Goal: Task Accomplishment & Management: Complete application form

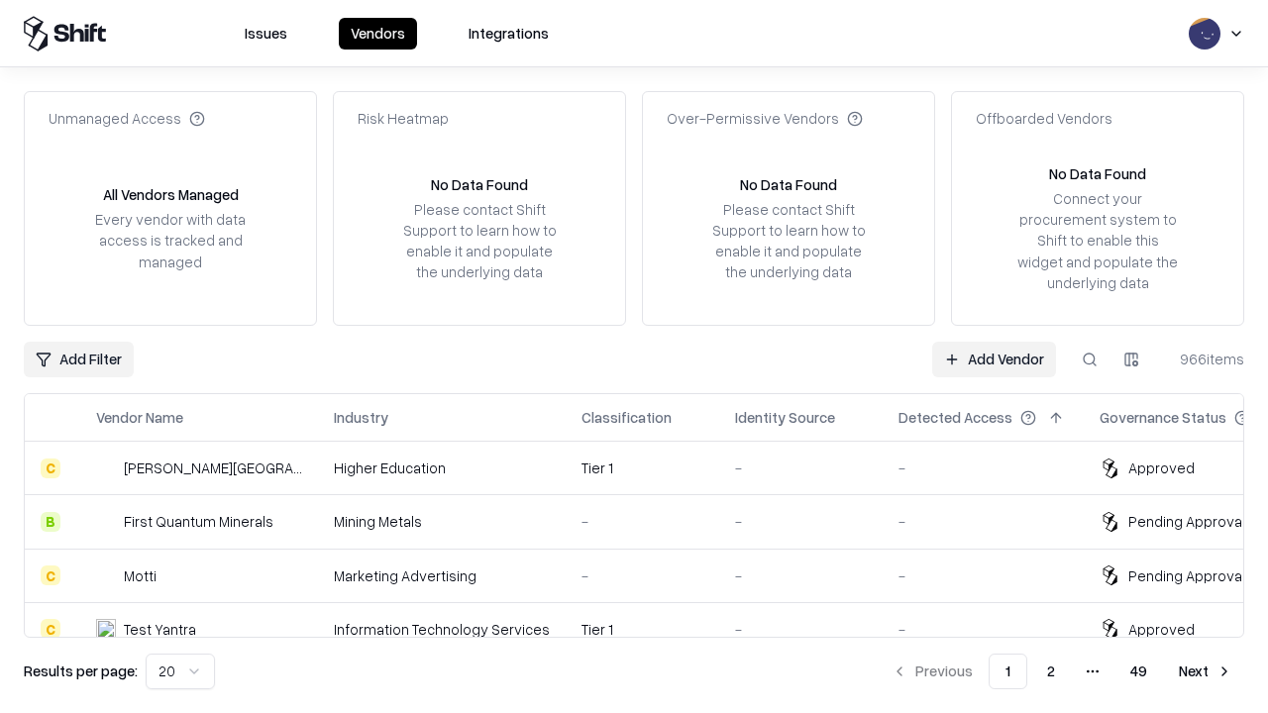
click at [994, 359] on link "Add Vendor" at bounding box center [994, 360] width 124 height 36
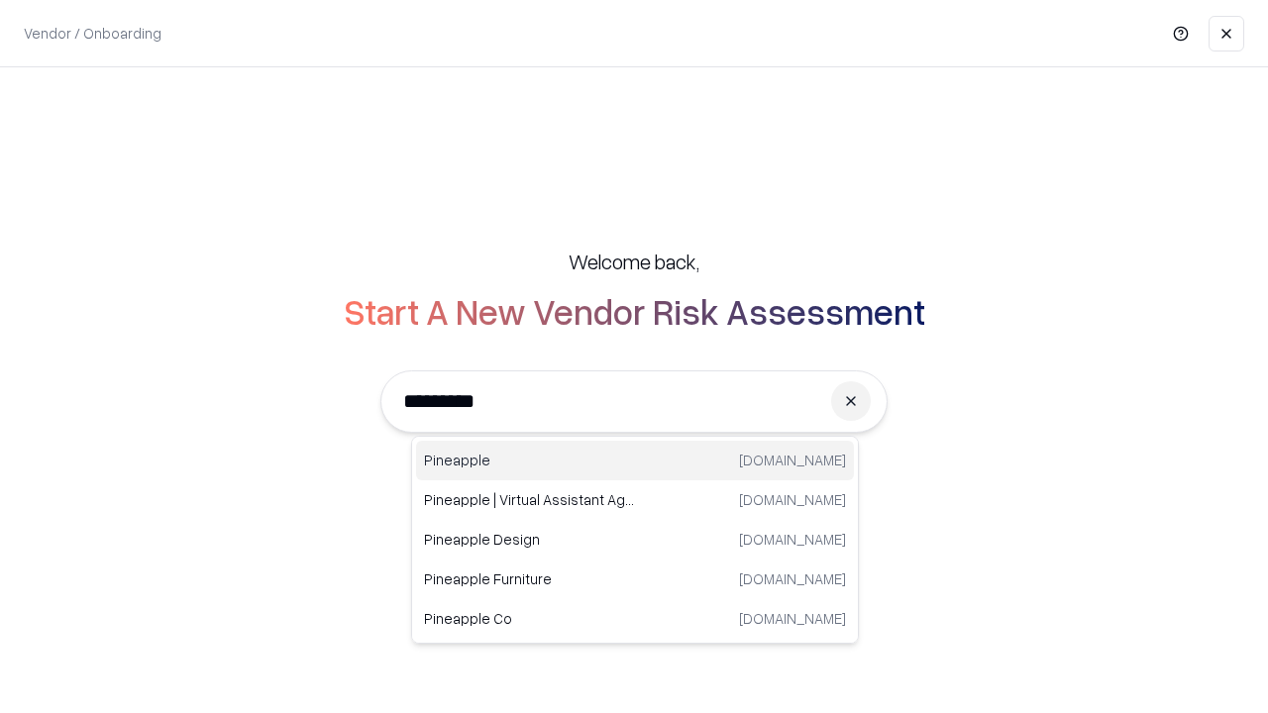
click at [635, 461] on div "Pineapple [DOMAIN_NAME]" at bounding box center [635, 461] width 438 height 40
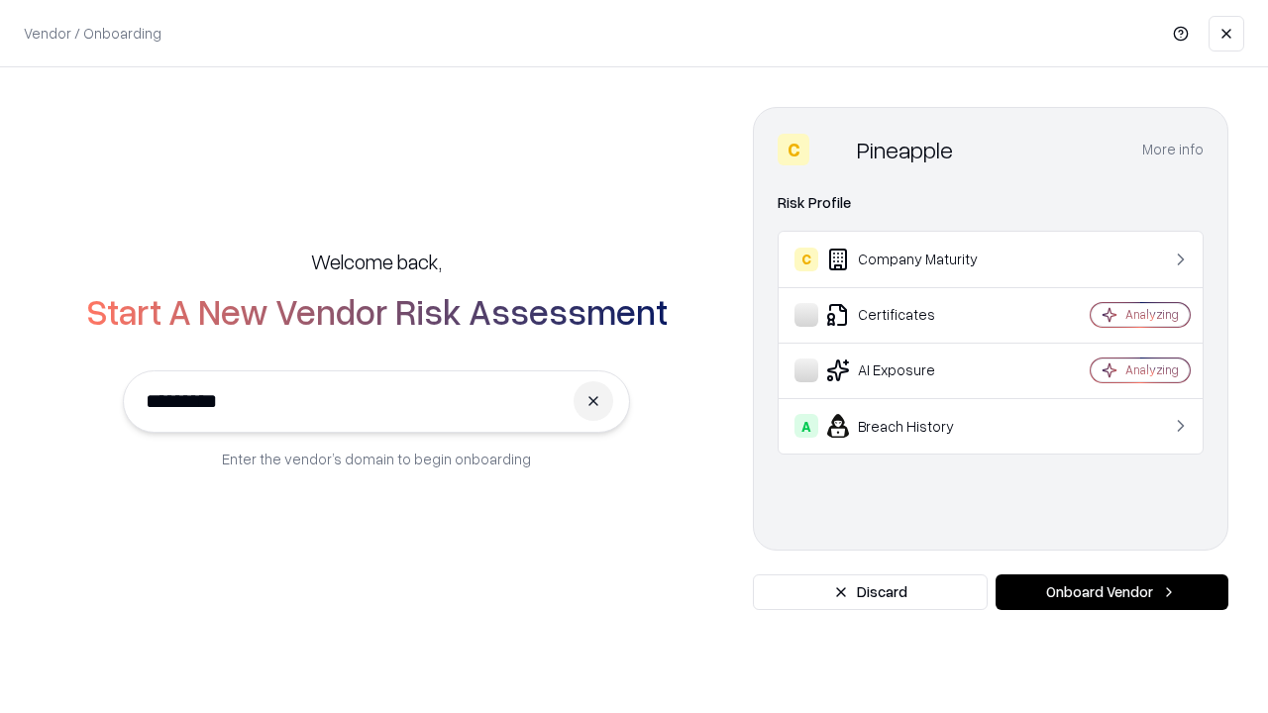
type input "*********"
click at [1111, 592] on button "Onboard Vendor" at bounding box center [1112, 593] width 233 height 36
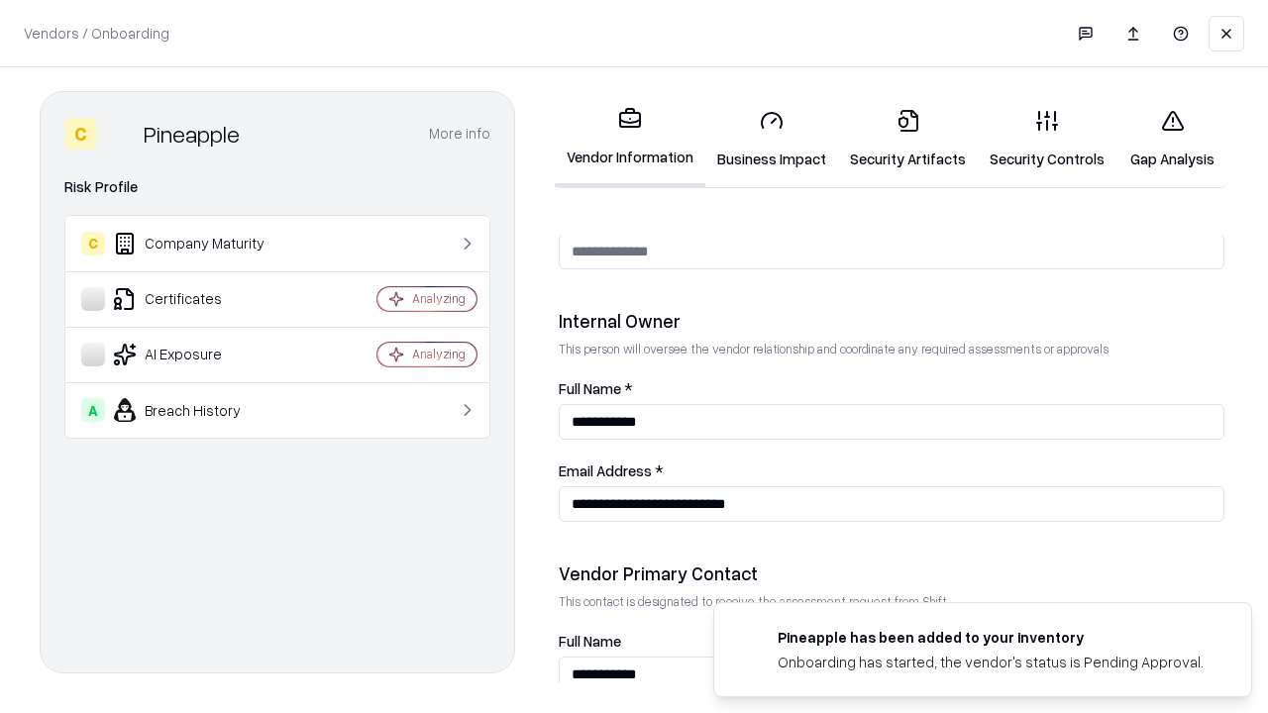
scroll to position [1026, 0]
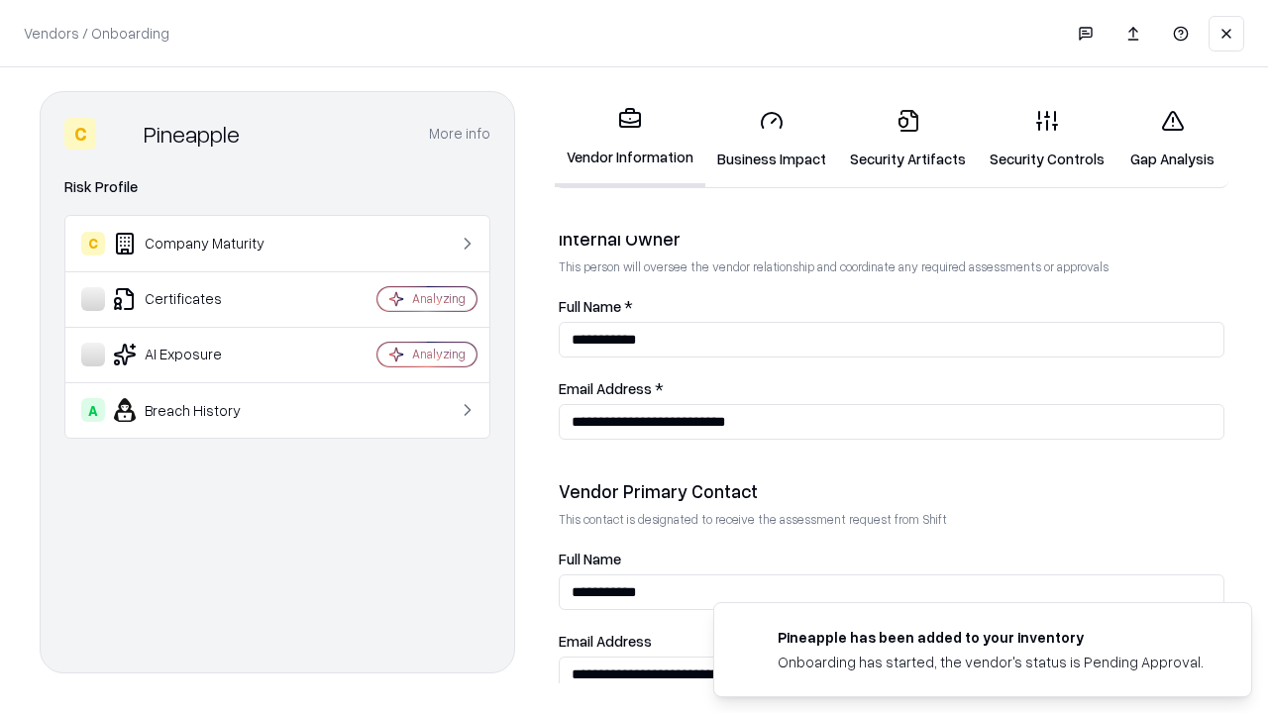
click at [772, 139] on link "Business Impact" at bounding box center [771, 139] width 133 height 92
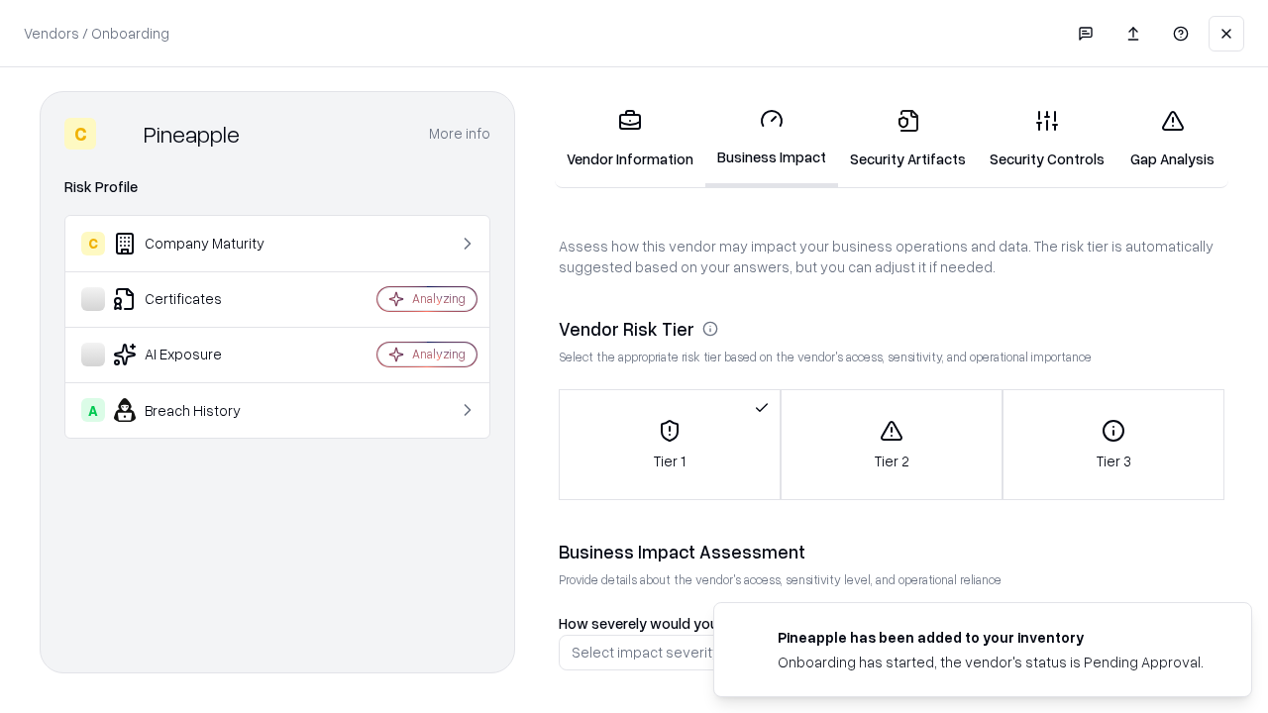
click at [1172, 139] on link "Gap Analysis" at bounding box center [1172, 139] width 112 height 92
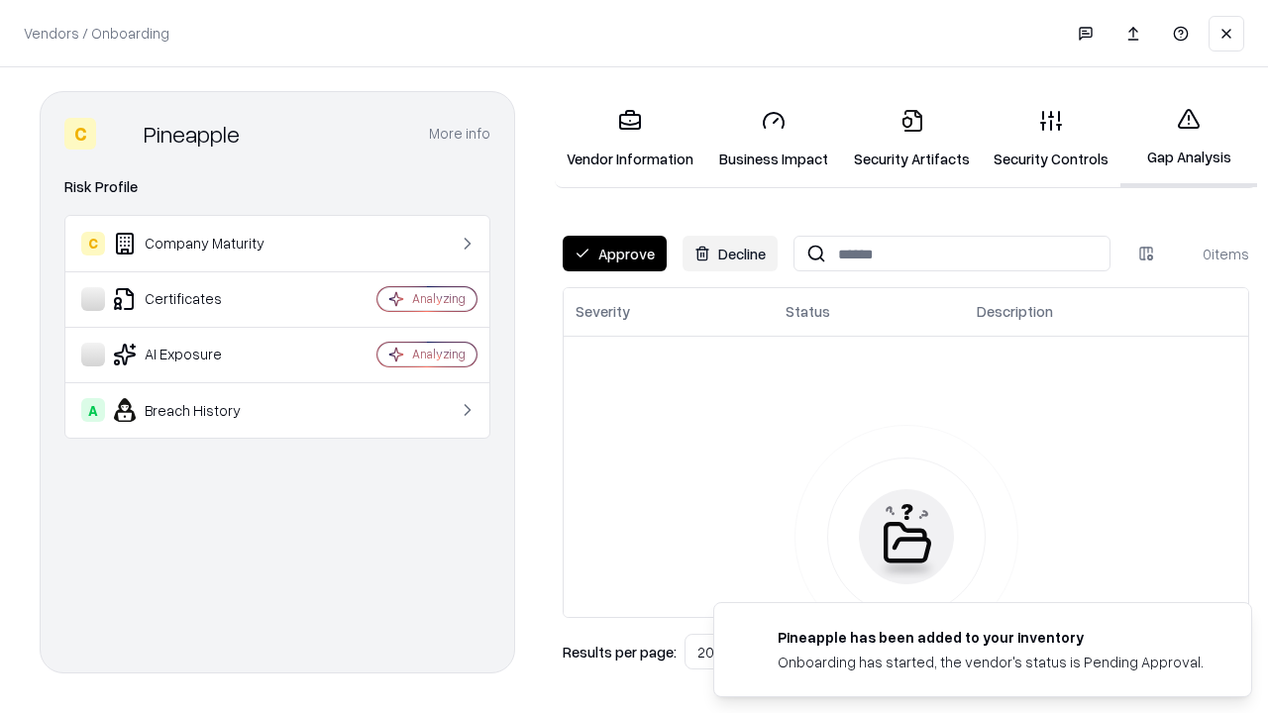
click at [614, 254] on button "Approve" at bounding box center [615, 254] width 104 height 36
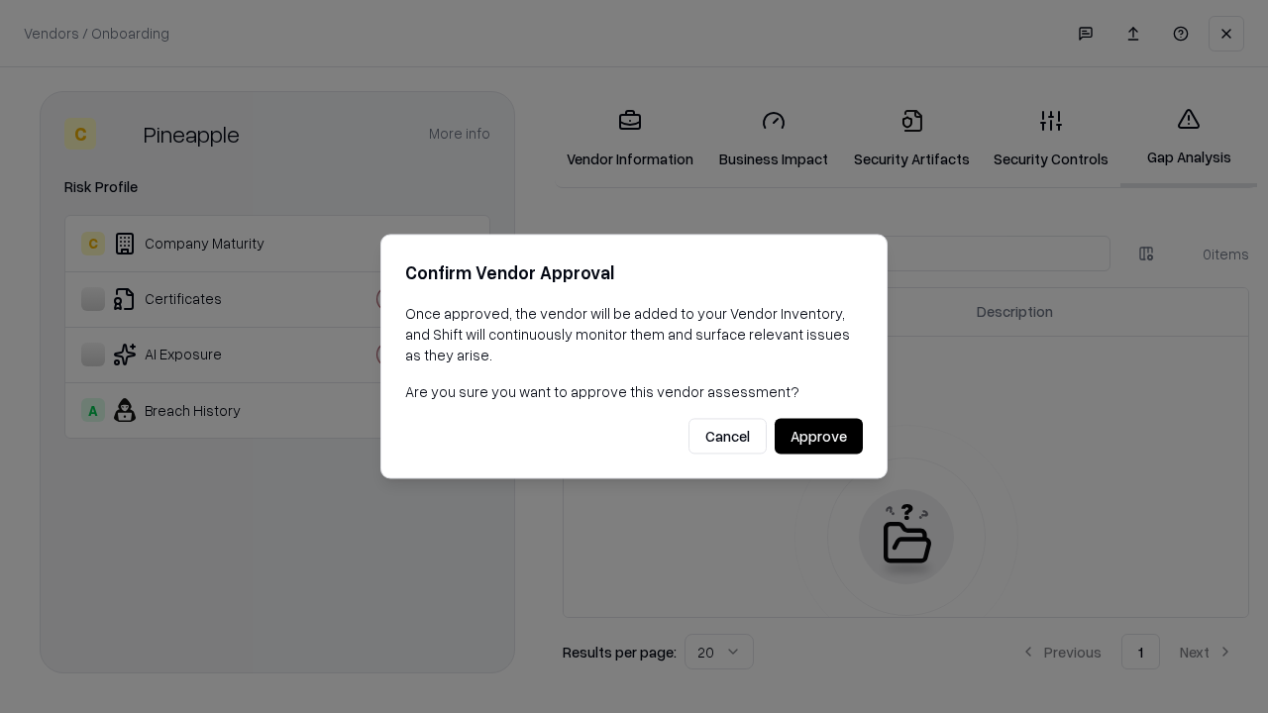
click at [818, 436] on button "Approve" at bounding box center [819, 437] width 88 height 36
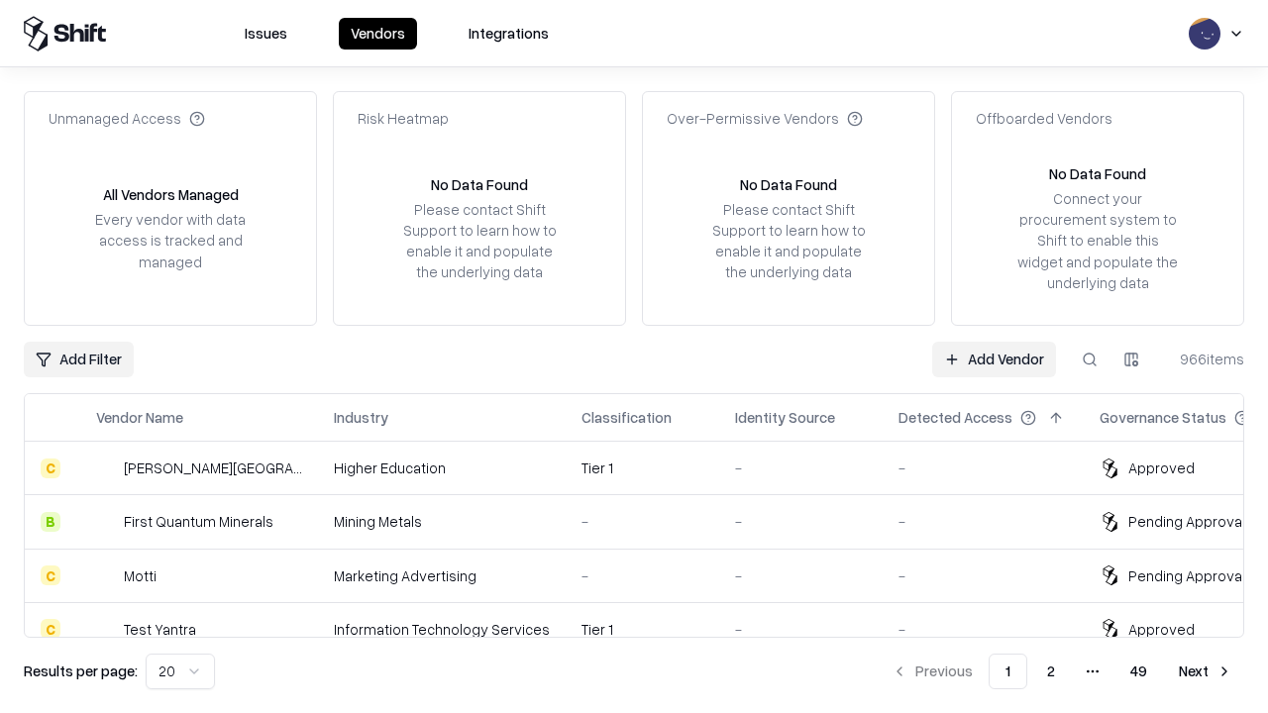
type input "*********"
click at [994, 359] on link "Add Vendor" at bounding box center [994, 360] width 124 height 36
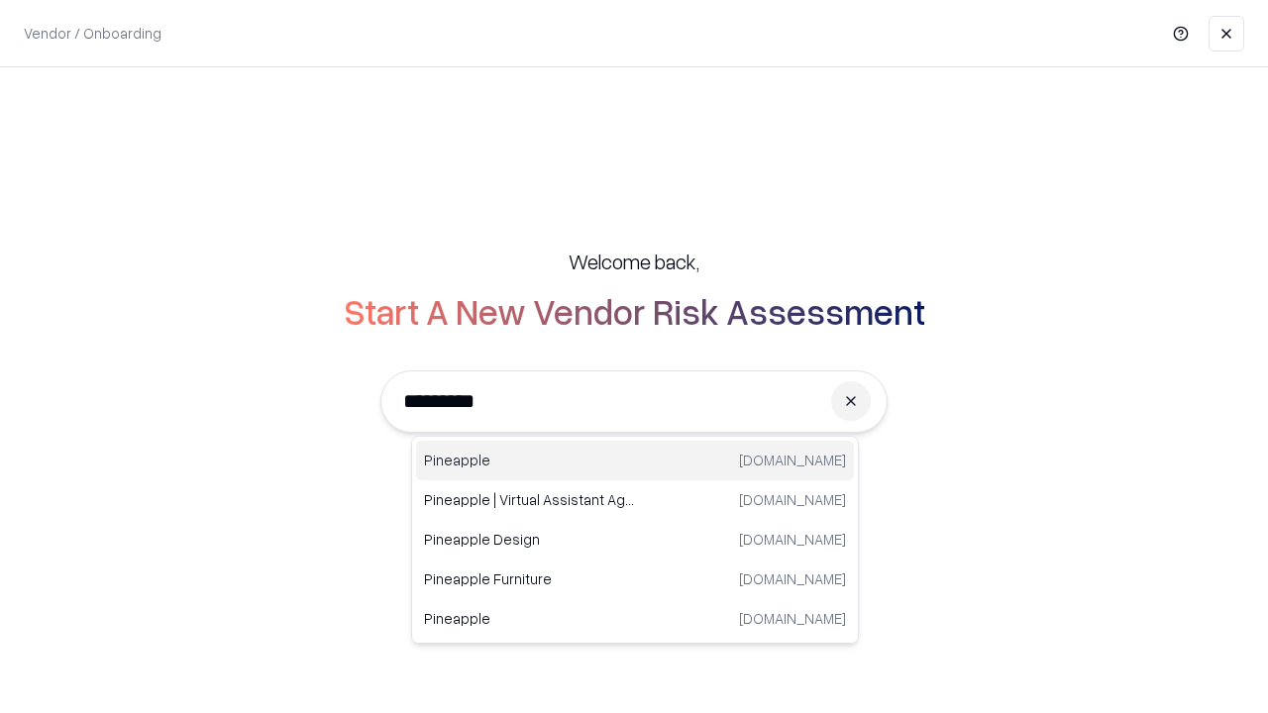
click at [635, 461] on div "Pineapple [DOMAIN_NAME]" at bounding box center [635, 461] width 438 height 40
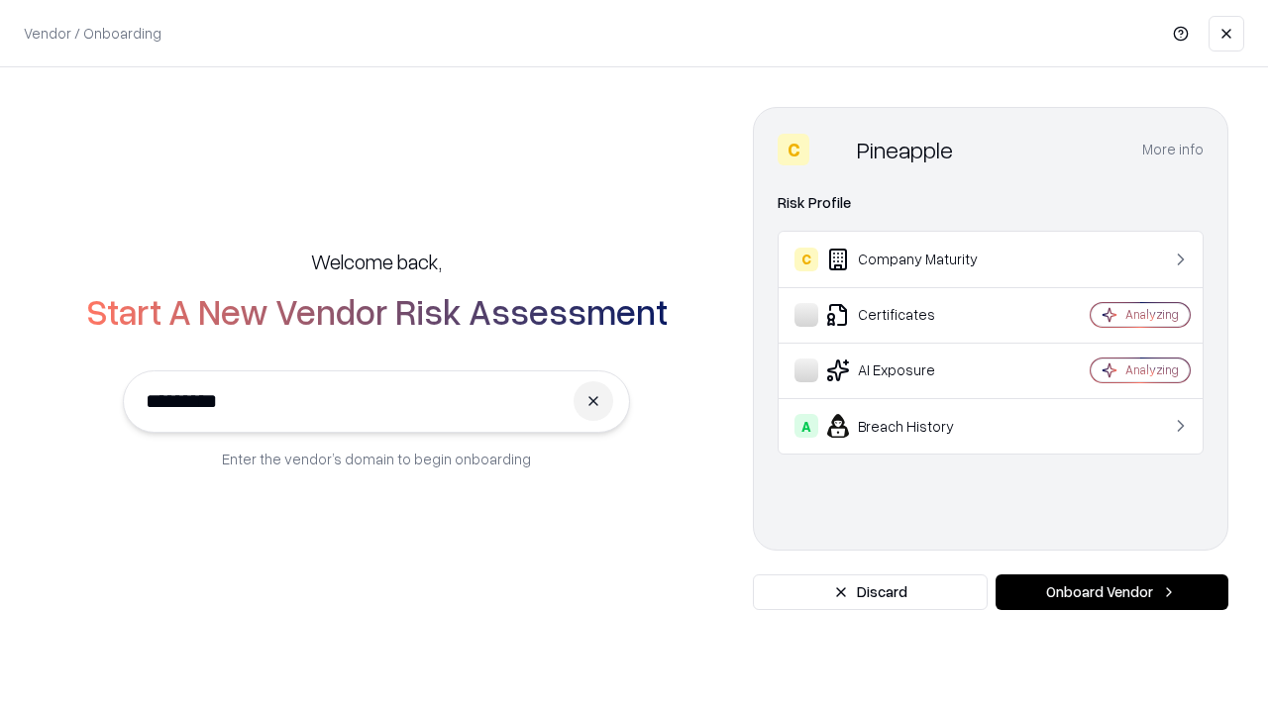
type input "*********"
click at [1111, 592] on button "Onboard Vendor" at bounding box center [1112, 593] width 233 height 36
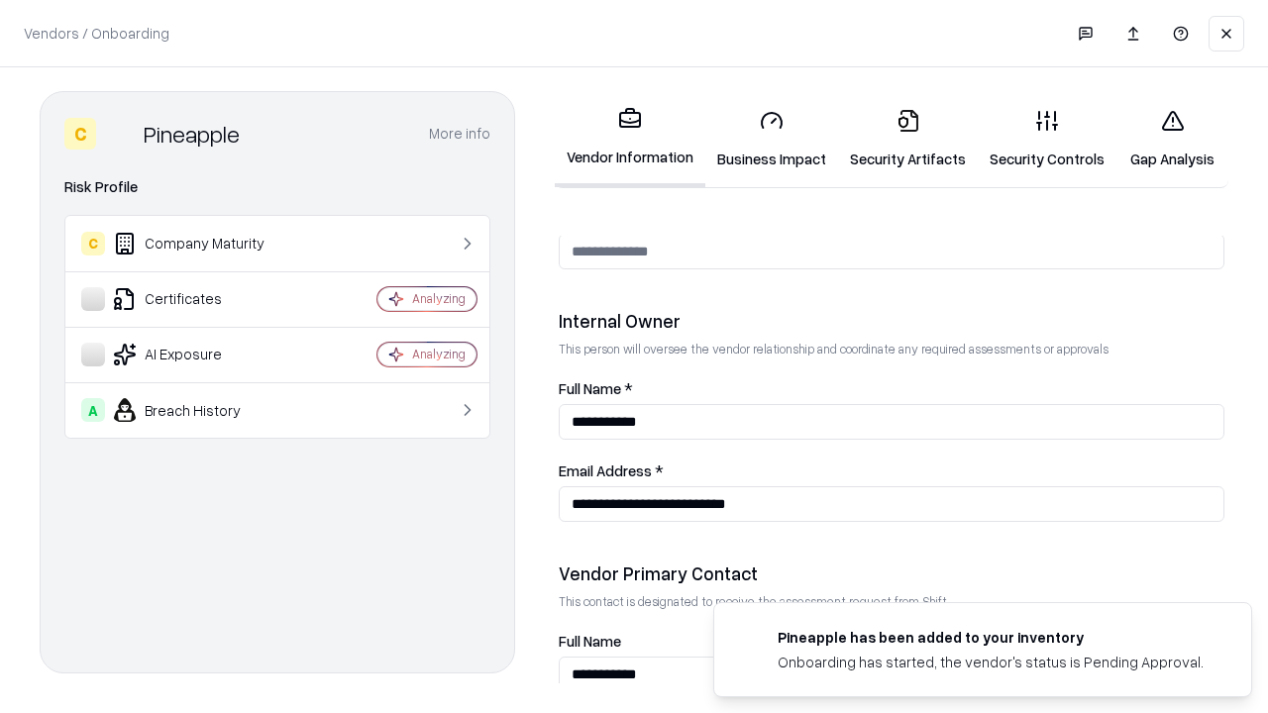
scroll to position [1026, 0]
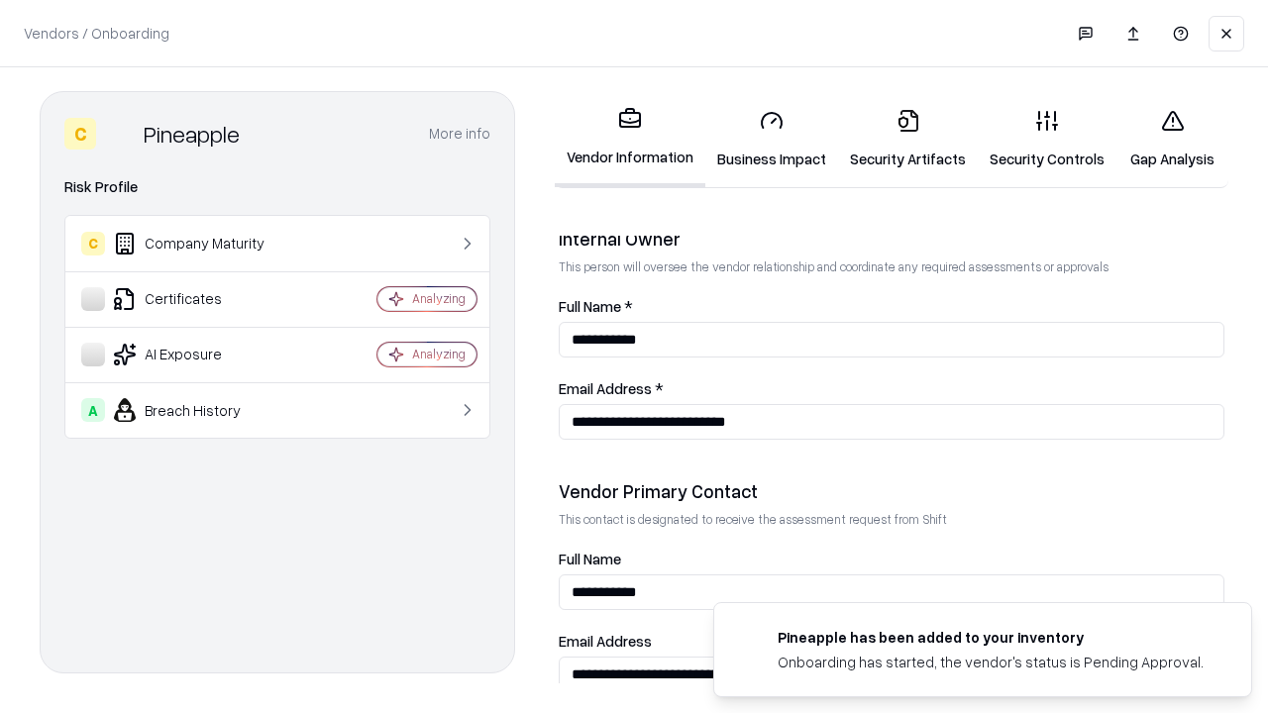
click at [1172, 139] on link "Gap Analysis" at bounding box center [1172, 139] width 112 height 92
